Goal: Information Seeking & Learning: Check status

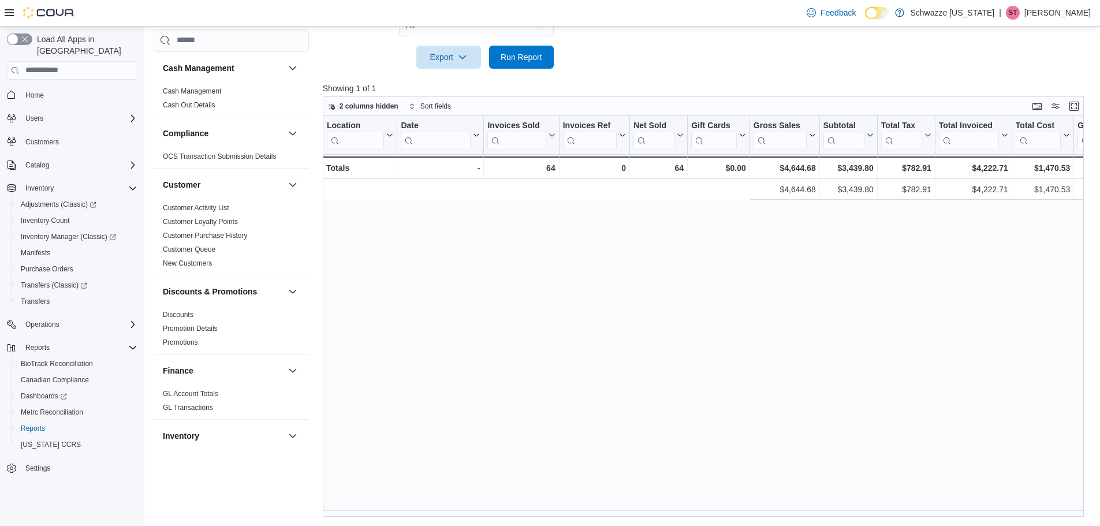
scroll to position [0, 552]
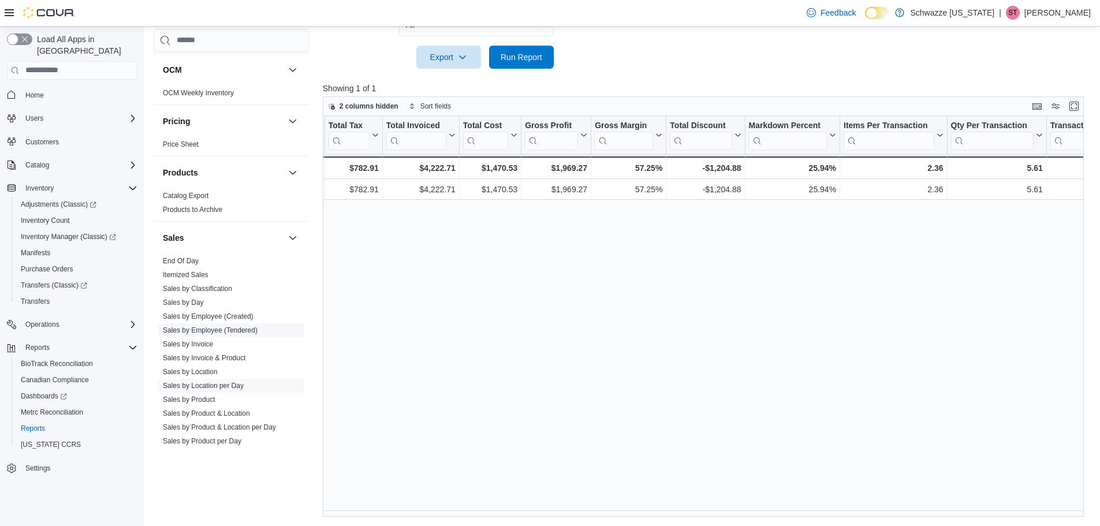
click at [208, 327] on link "Sales by Employee (Tendered)" at bounding box center [210, 330] width 95 height 8
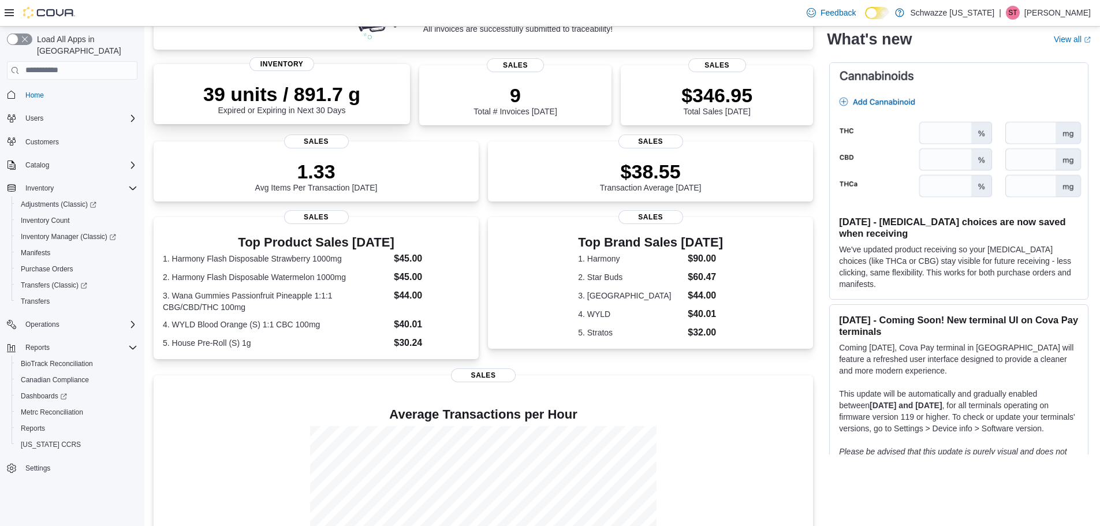
scroll to position [248, 0]
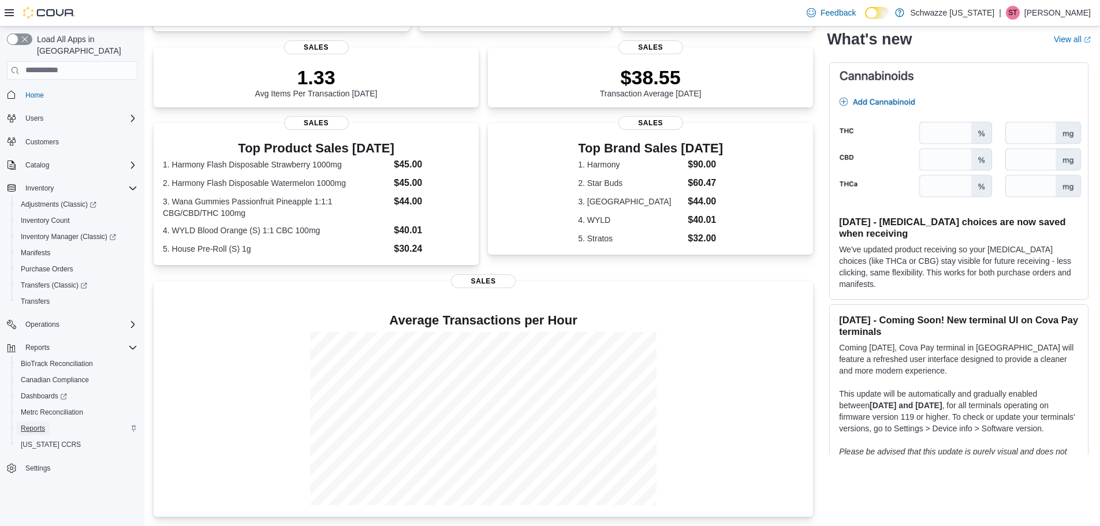
click at [34, 424] on span "Reports" at bounding box center [33, 428] width 24 height 9
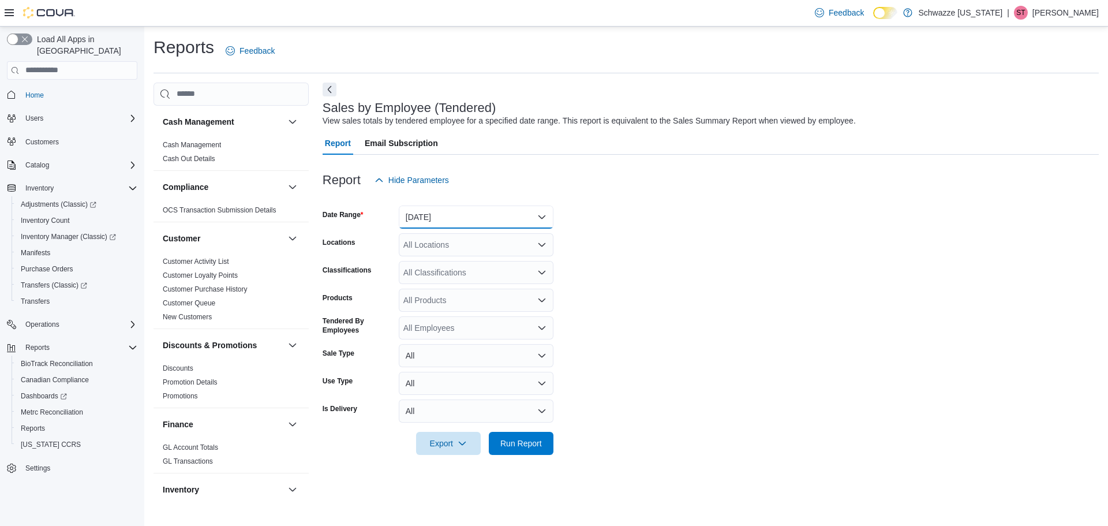
click at [453, 222] on button "[DATE]" at bounding box center [476, 216] width 155 height 23
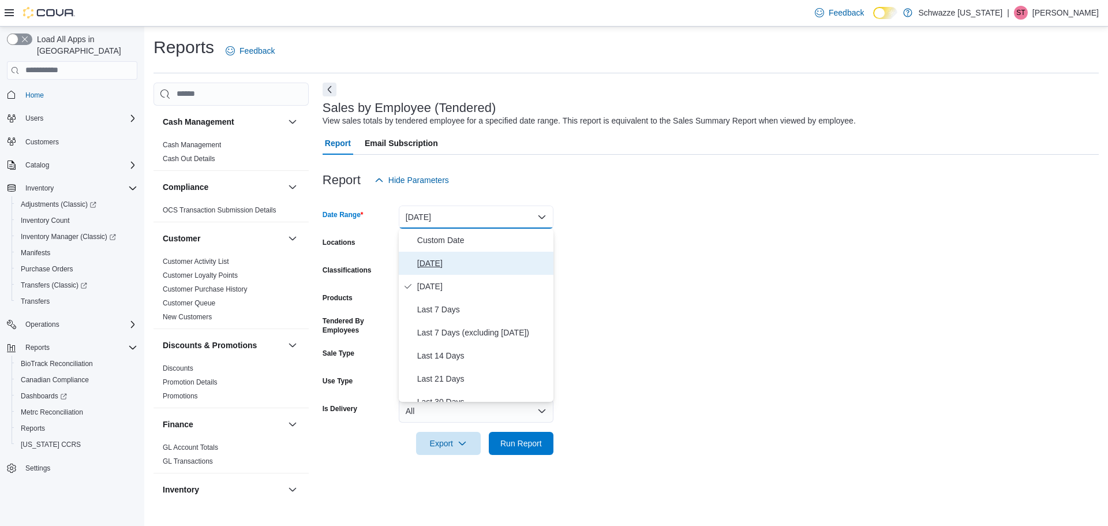
click at [440, 261] on span "[DATE]" at bounding box center [483, 263] width 132 height 14
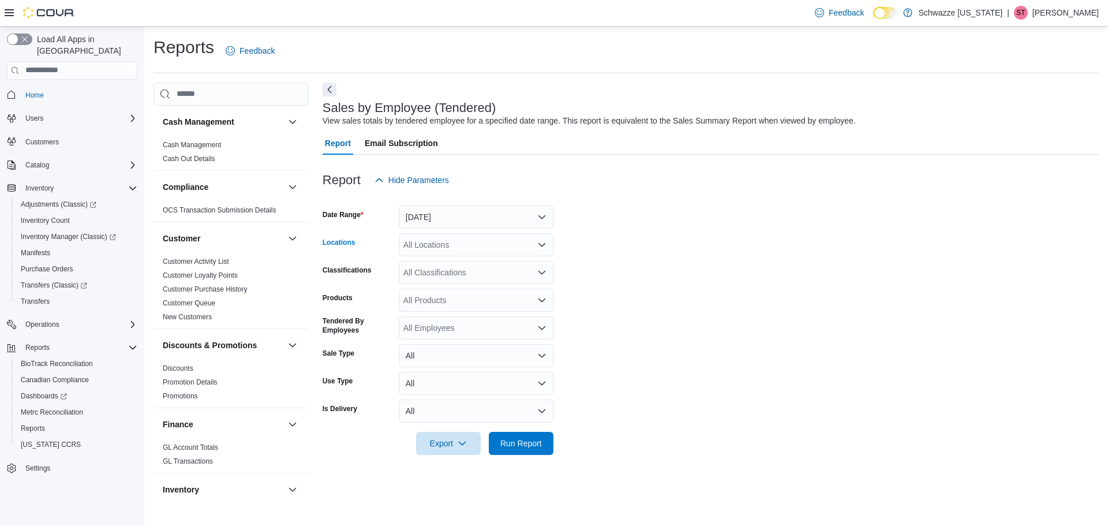
click at [444, 241] on div "All Locations" at bounding box center [476, 244] width 155 height 23
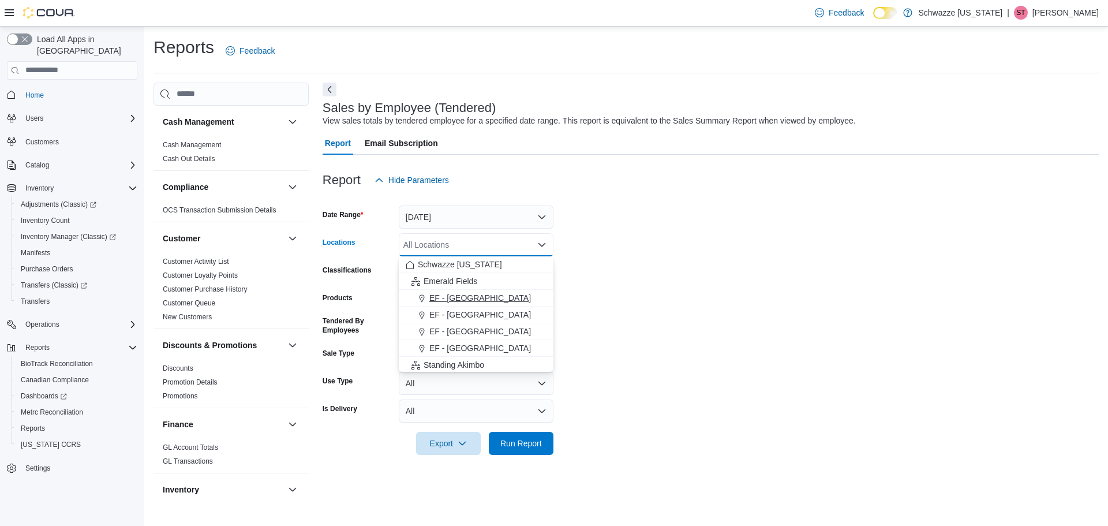
click at [462, 301] on span "EF - [GEOGRAPHIC_DATA]" at bounding box center [480, 298] width 102 height 12
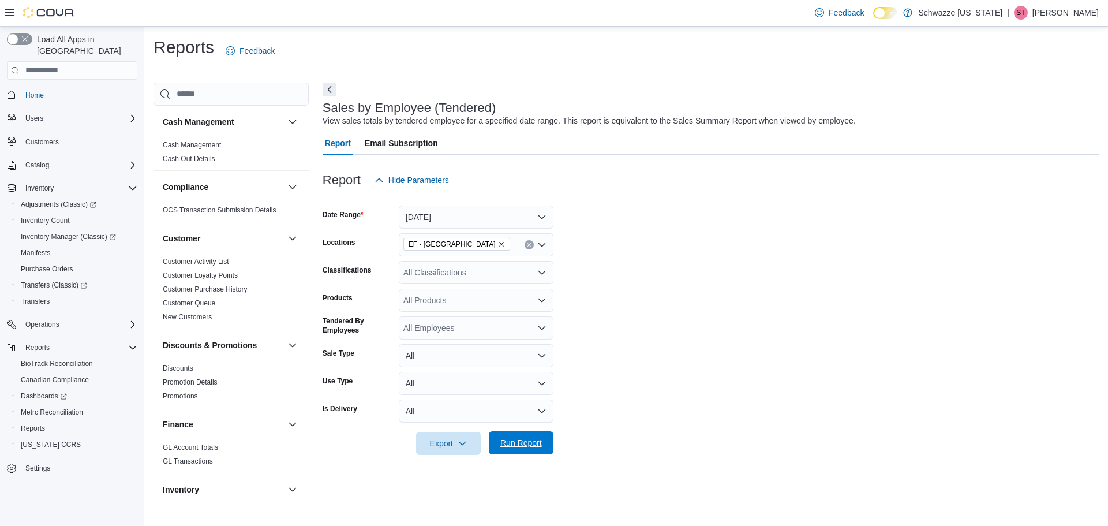
click at [513, 439] on span "Run Report" at bounding box center [521, 443] width 42 height 12
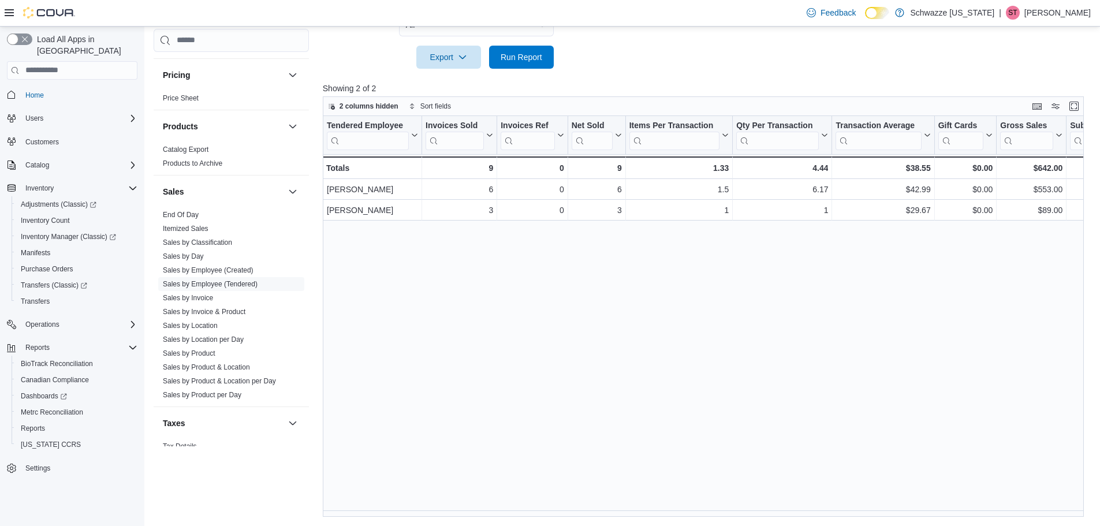
scroll to position [750, 0]
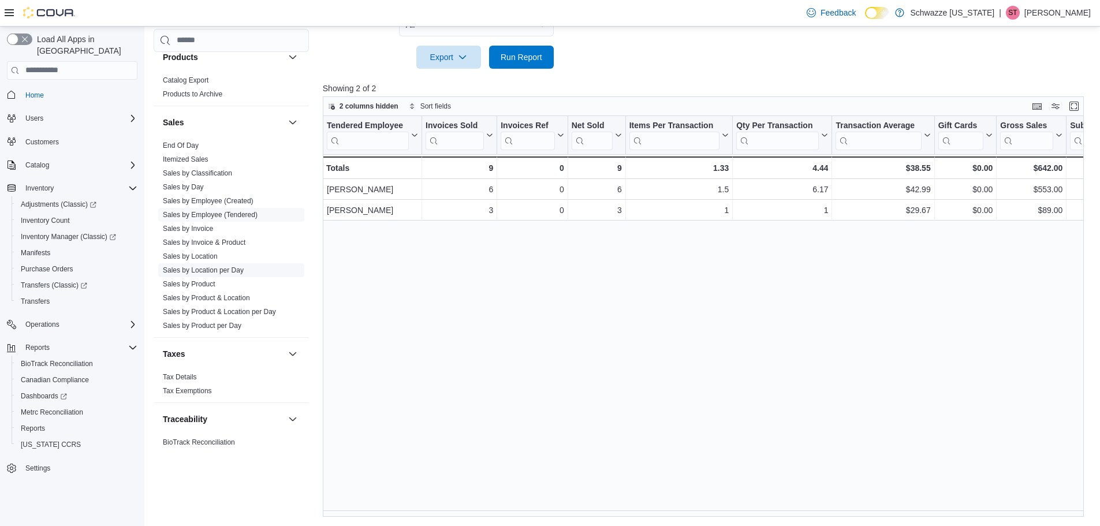
click at [205, 274] on span "Sales by Location per Day" at bounding box center [203, 270] width 81 height 9
click at [206, 270] on link "Sales by Location per Day" at bounding box center [203, 270] width 81 height 8
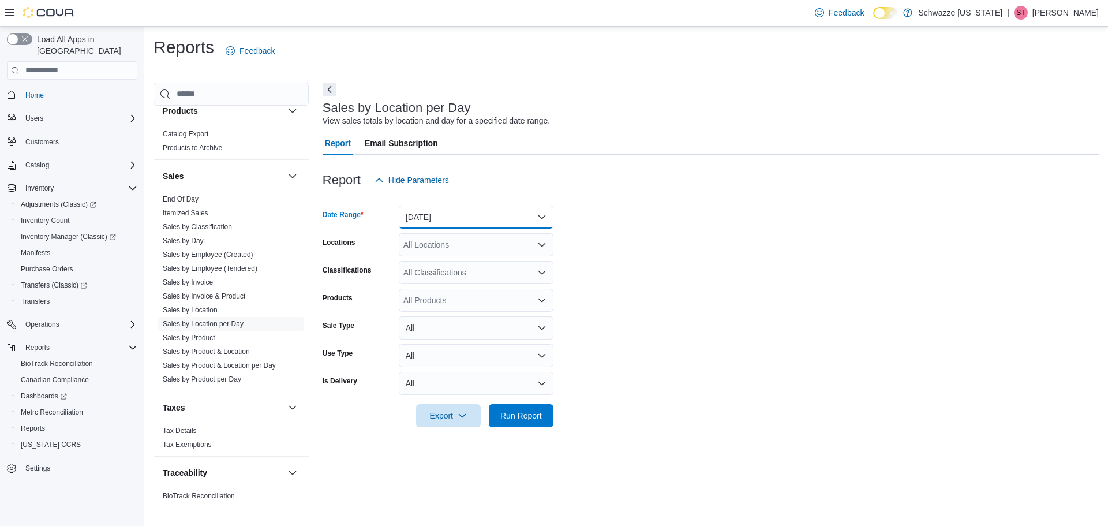
click at [455, 217] on button "[DATE]" at bounding box center [476, 216] width 155 height 23
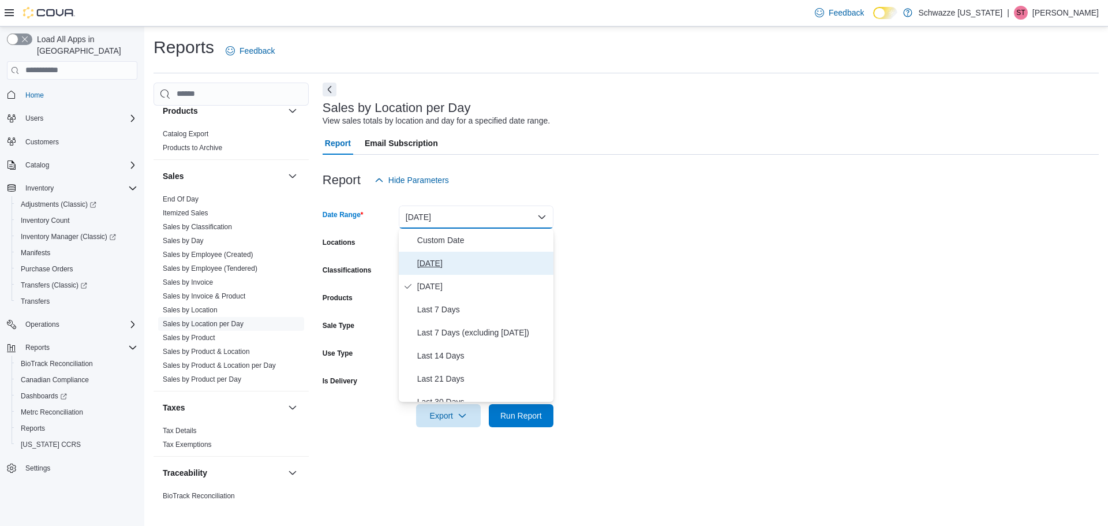
click at [439, 262] on span "Today" at bounding box center [483, 263] width 132 height 14
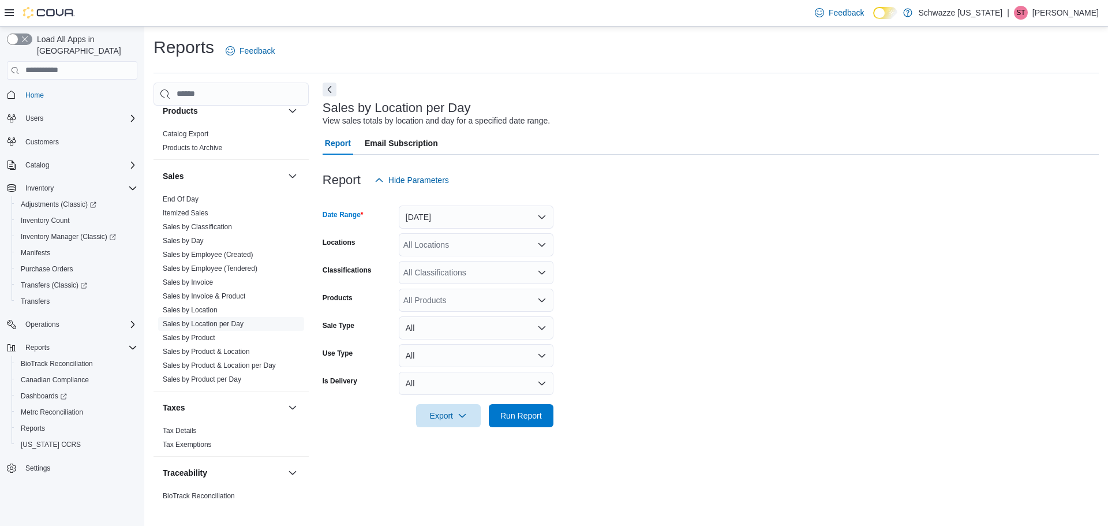
click at [439, 245] on div "All Locations" at bounding box center [476, 244] width 155 height 23
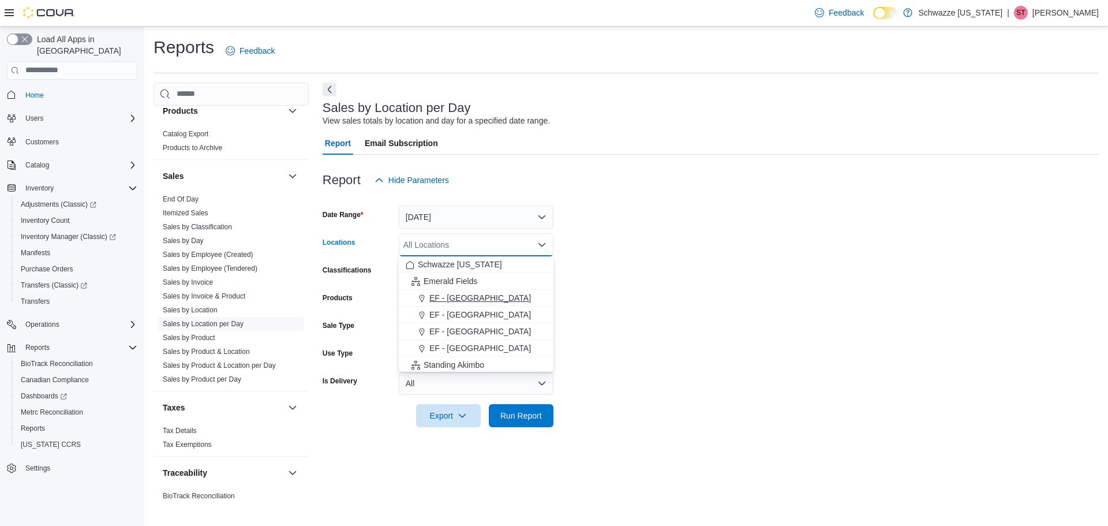
click at [463, 296] on span "EF - [GEOGRAPHIC_DATA]" at bounding box center [480, 298] width 102 height 12
click at [521, 417] on span "Run Report" at bounding box center [521, 415] width 42 height 12
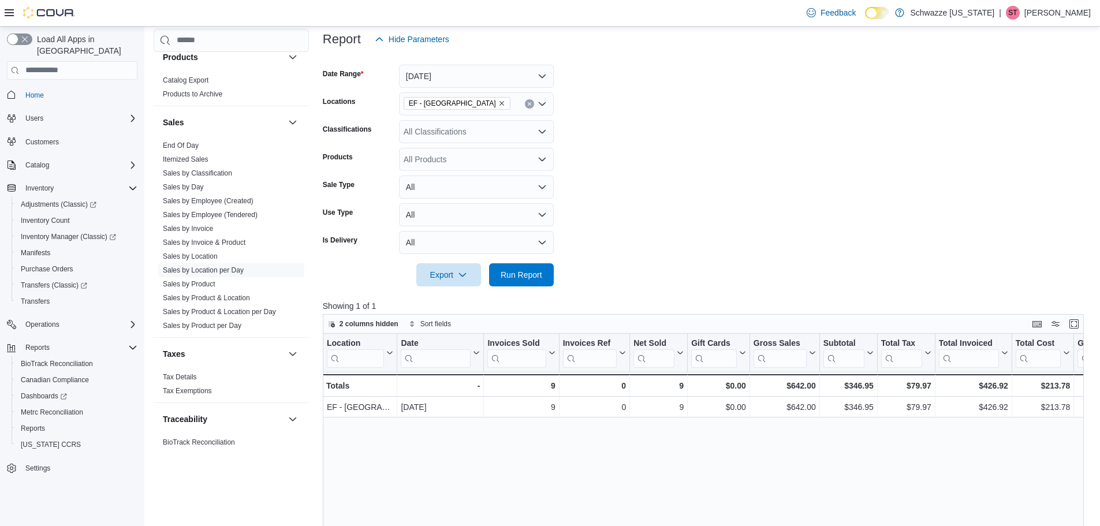
scroll to position [173, 0]
